Goal: Navigation & Orientation: Find specific page/section

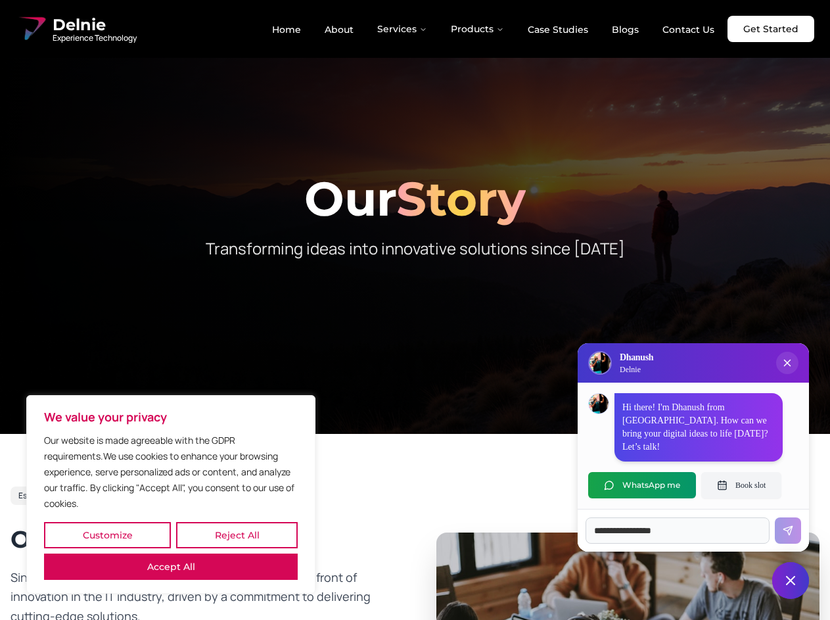
click at [107, 535] on button "Customize" at bounding box center [107, 535] width 127 height 26
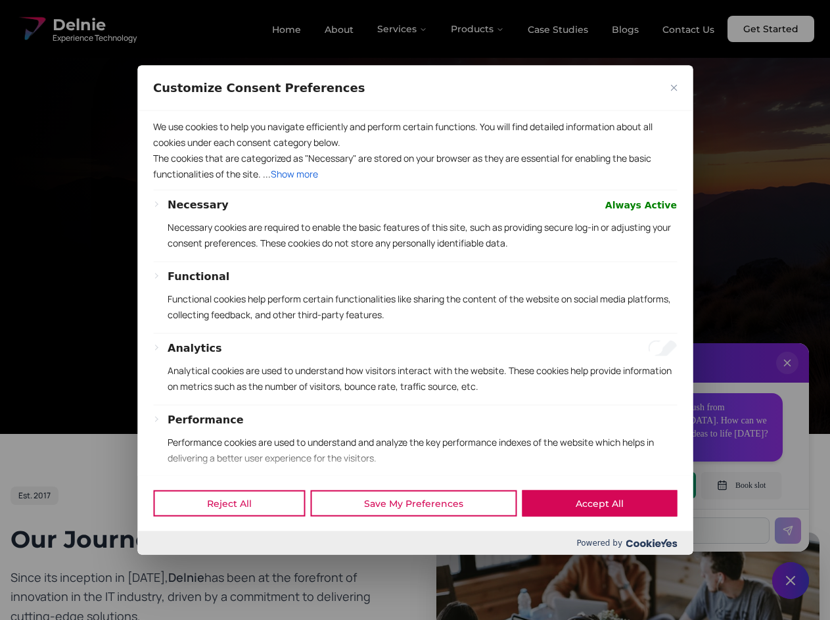
click at [237, 535] on div at bounding box center [415, 310] width 830 height 620
click at [171, 150] on p "We use cookies to help you navigate efficiently and perform certain functions. …" at bounding box center [415, 134] width 524 height 32
click at [415, 181] on p "The cookies that are categorized as "Necessary" are stored on your browser as t…" at bounding box center [415, 166] width 524 height 32
click at [403, 29] on div at bounding box center [415, 310] width 830 height 620
click at [478, 29] on div at bounding box center [415, 310] width 830 height 620
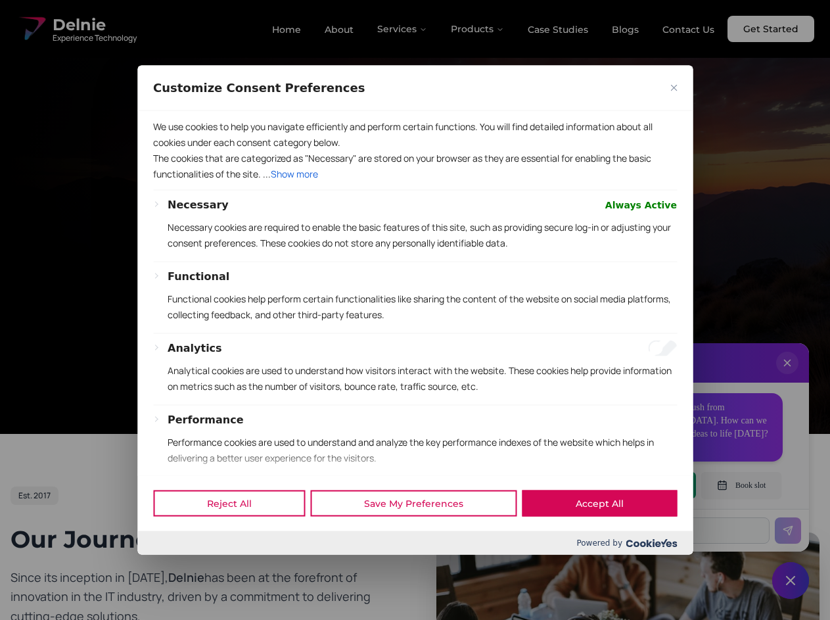
click at [787, 376] on div at bounding box center [415, 310] width 830 height 620
click at [642, 485] on div "Reject All Save My Preferences Accept All" at bounding box center [414, 503] width 555 height 56
click at [741, 485] on div at bounding box center [415, 310] width 830 height 620
click at [790, 580] on div at bounding box center [415, 310] width 830 height 620
